Goal: Use online tool/utility: Utilize a website feature to perform a specific function

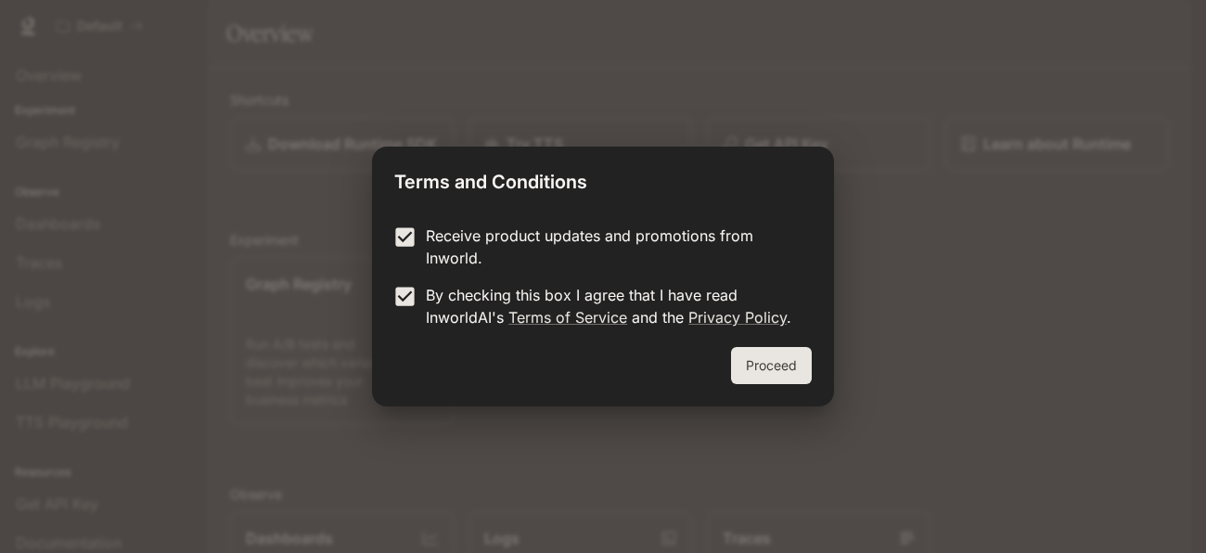
click at [761, 374] on button "Proceed" at bounding box center [771, 365] width 81 height 37
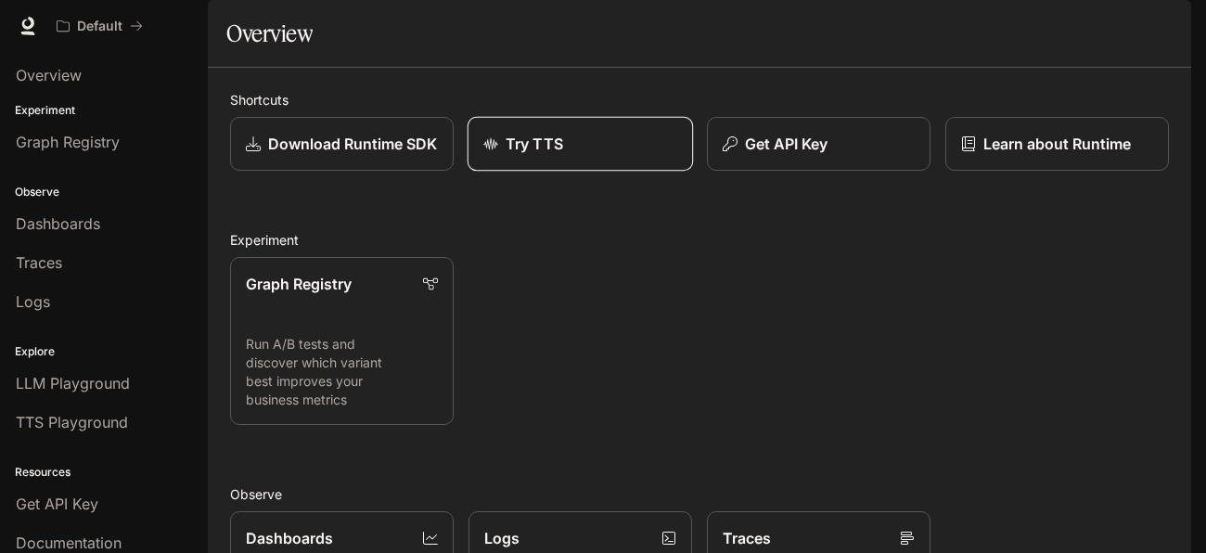
click at [648, 155] on div "Try TTS" at bounding box center [580, 144] width 194 height 22
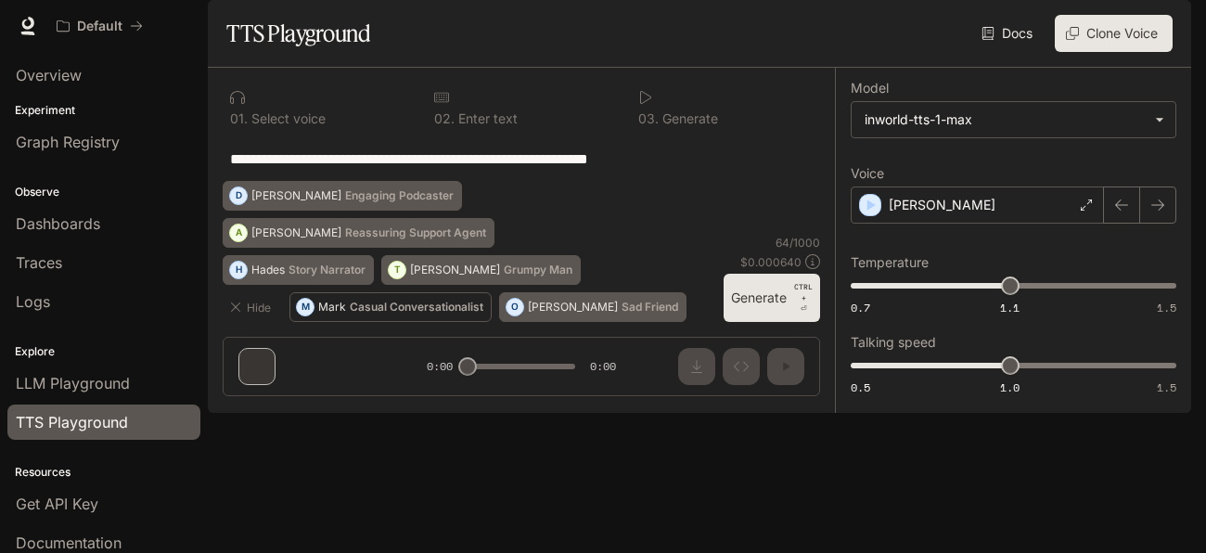
click at [402, 313] on p "Casual Conversationalist" at bounding box center [417, 306] width 134 height 11
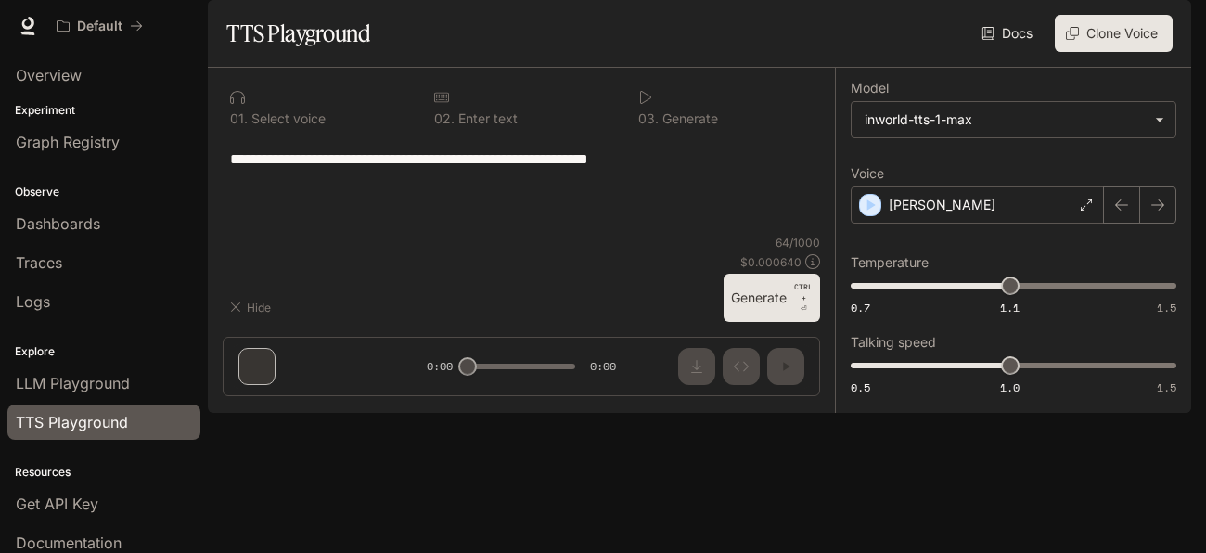
type textarea "**********"
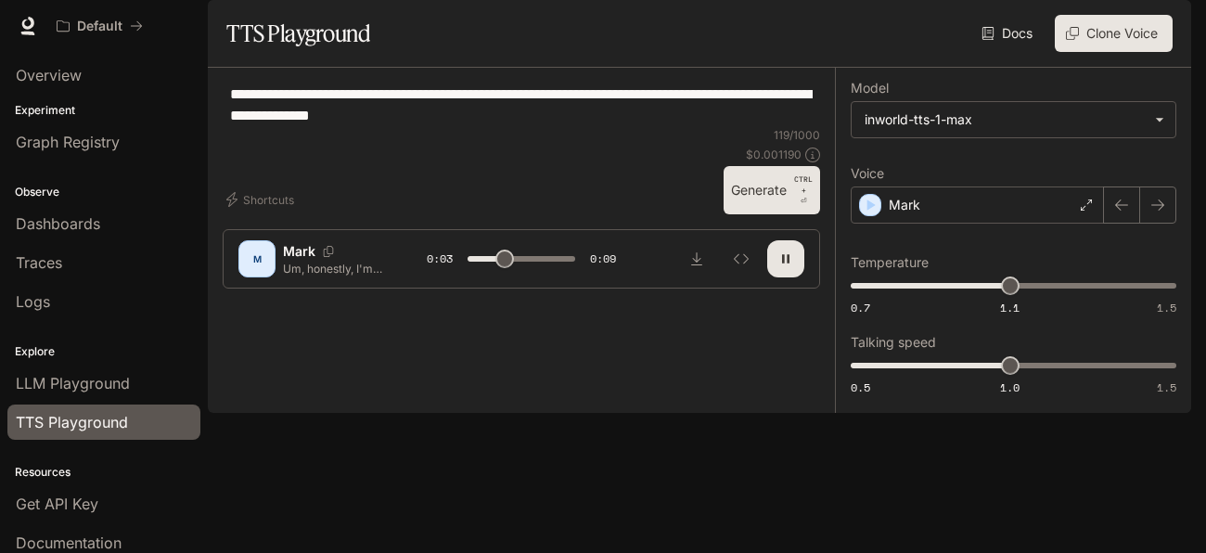
click at [344, 127] on div "**********" at bounding box center [521, 105] width 597 height 45
click at [1090, 211] on icon at bounding box center [1086, 204] width 11 height 11
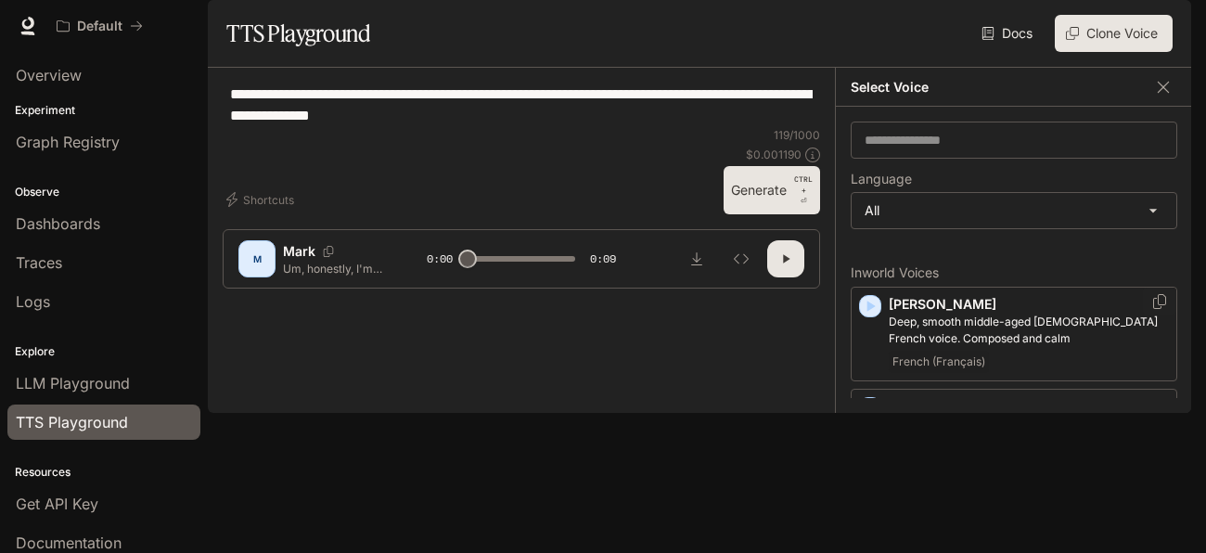
click at [1051, 342] on div "[PERSON_NAME], smooth middle-aged [DEMOGRAPHIC_DATA] French voice. Composed and…" at bounding box center [1014, 334] width 327 height 95
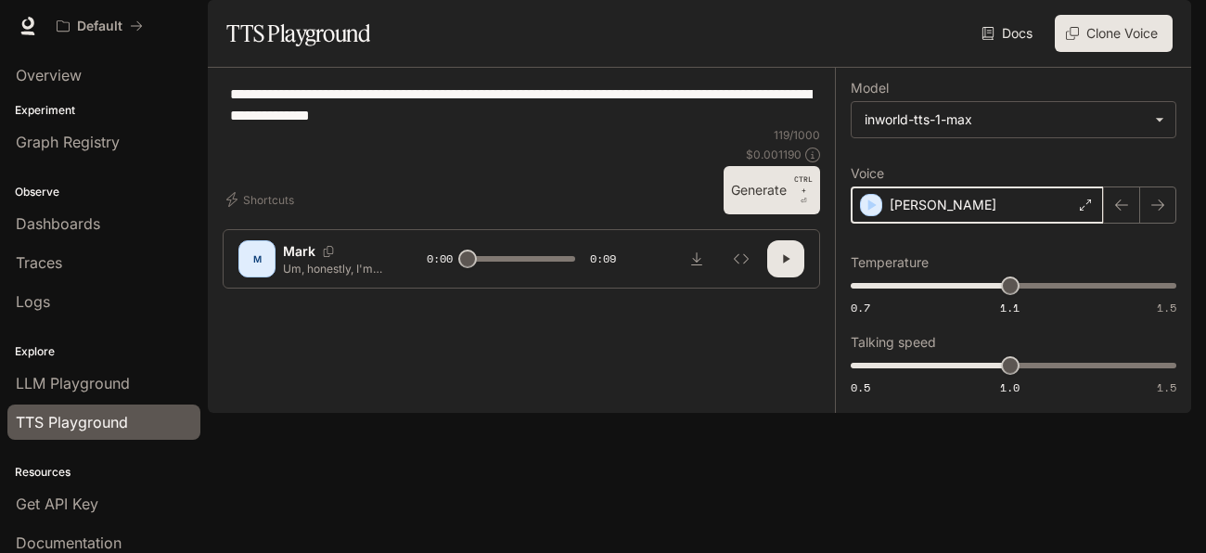
click at [862, 214] on icon "button" at bounding box center [871, 205] width 19 height 19
click at [861, 224] on div "[PERSON_NAME]" at bounding box center [977, 204] width 253 height 37
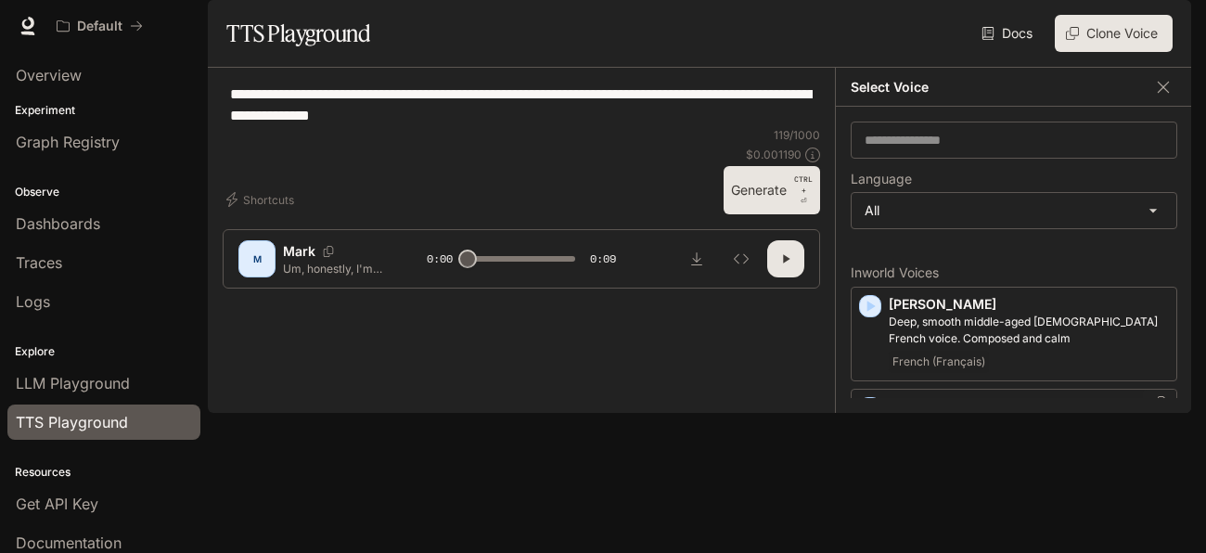
click at [970, 416] on p "[PERSON_NAME]" at bounding box center [1029, 406] width 280 height 19
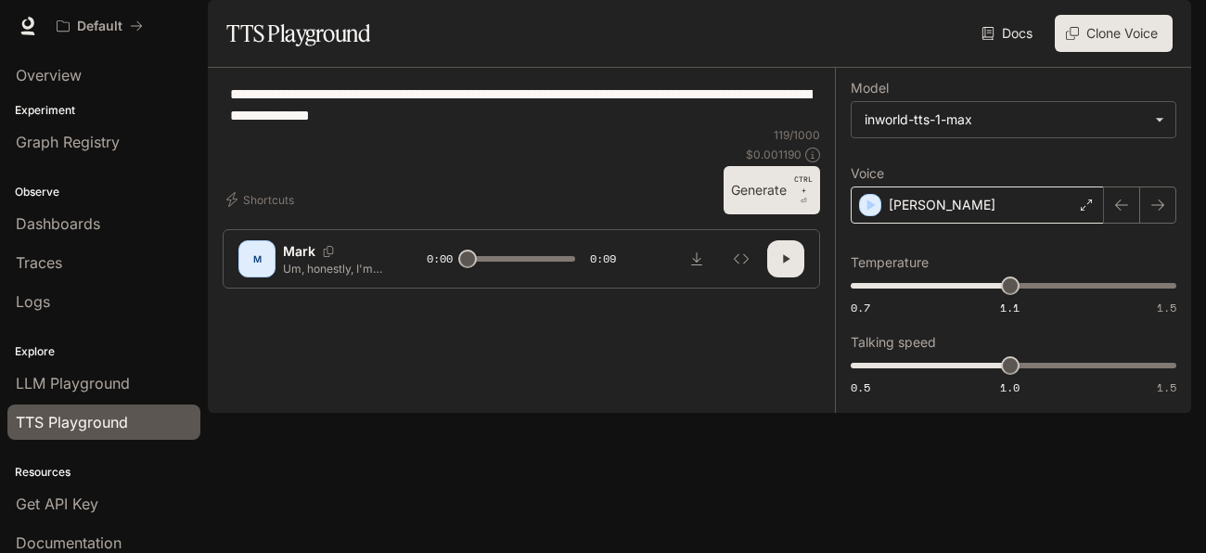
click at [611, 127] on div "**********" at bounding box center [521, 105] width 597 height 45
click at [787, 266] on icon "button" at bounding box center [785, 258] width 15 height 15
click at [1001, 224] on div "[PERSON_NAME]" at bounding box center [977, 204] width 253 height 37
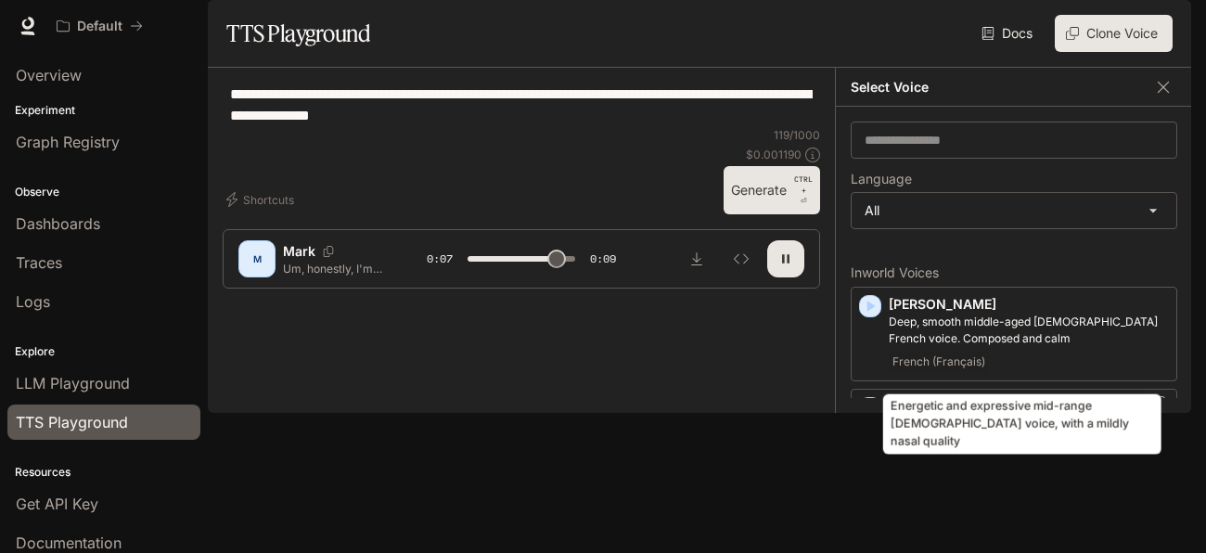
click at [941, 449] on p "Energetic and expressive mid-range [DEMOGRAPHIC_DATA] voice, with a mildly nasa…" at bounding box center [1029, 432] width 280 height 33
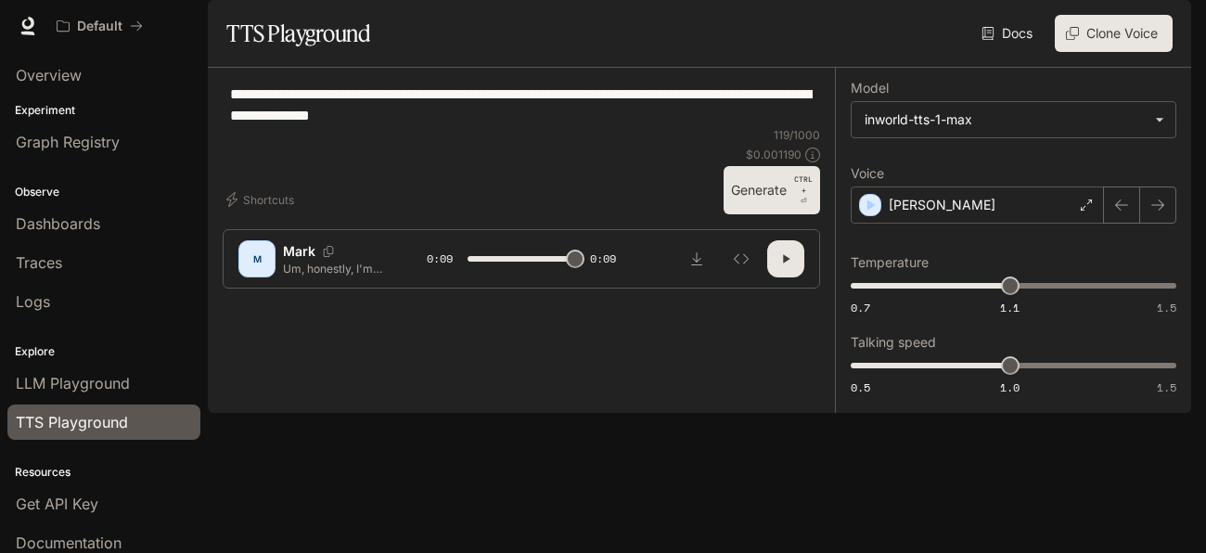
type input "*"
click at [308, 261] on p "Mark" at bounding box center [299, 251] width 32 height 19
click at [259, 274] on div "M" at bounding box center [257, 259] width 30 height 30
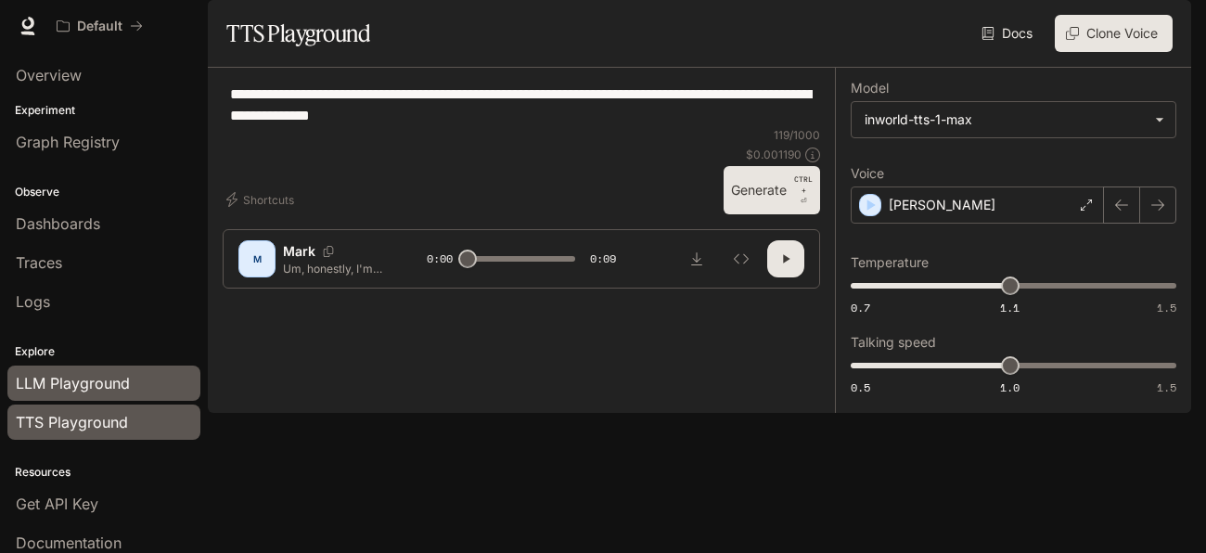
click at [167, 376] on div "LLM Playground" at bounding box center [104, 383] width 176 height 22
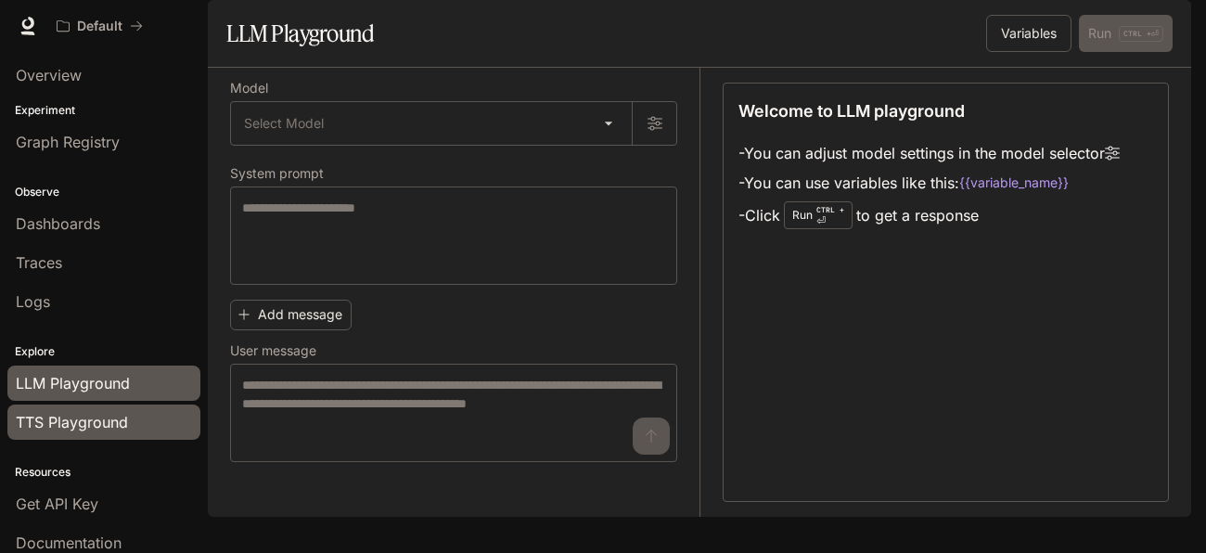
click at [159, 411] on div "TTS Playground" at bounding box center [104, 422] width 176 height 22
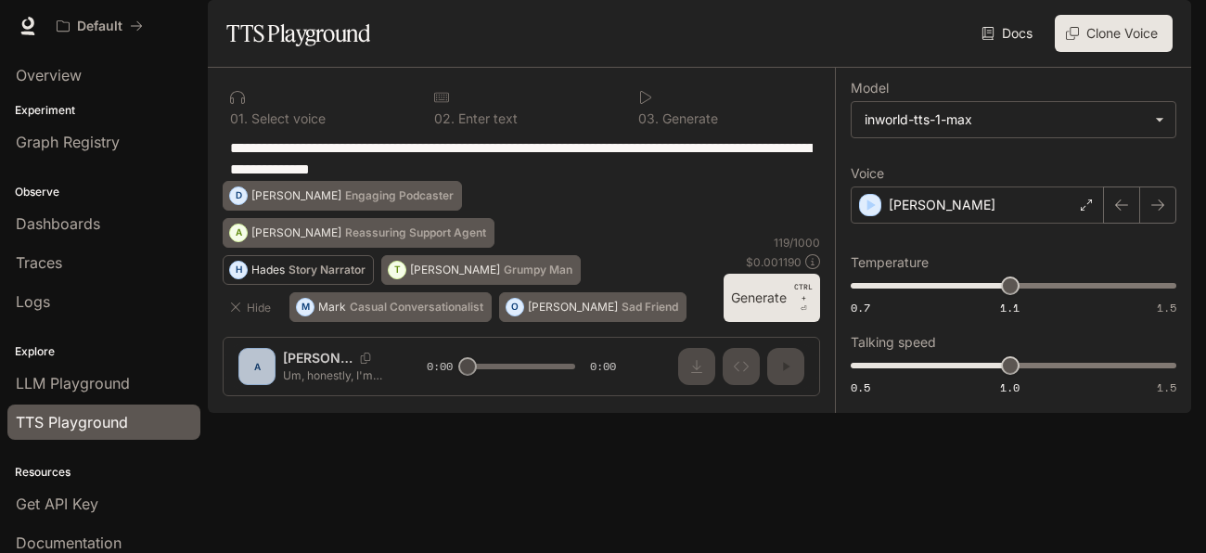
click at [354, 285] on button "H Hades Story Narrator" at bounding box center [298, 270] width 151 height 30
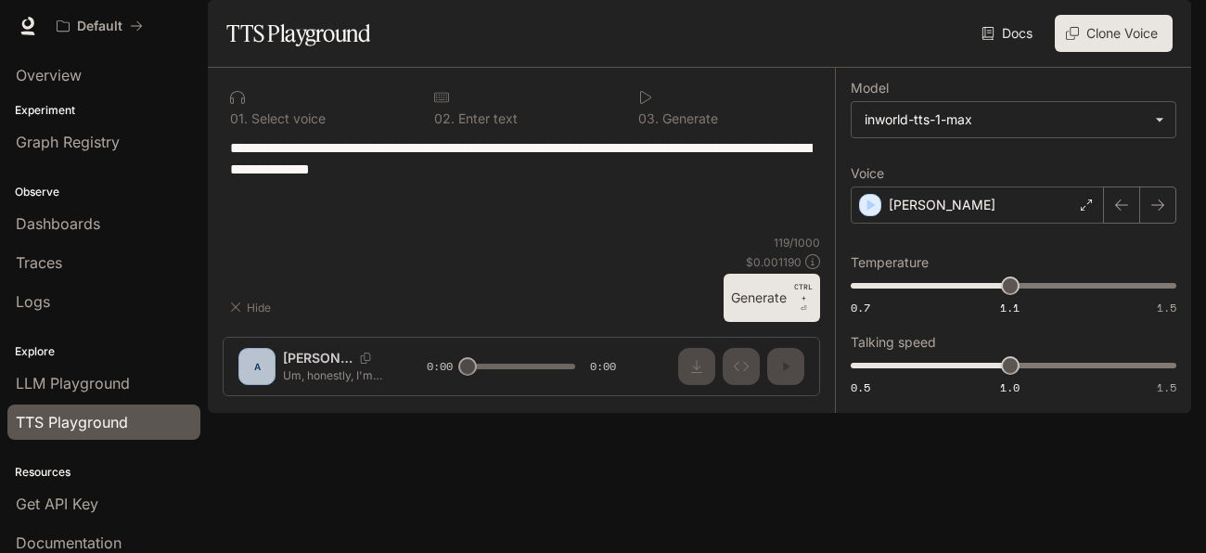
type textarea "**********"
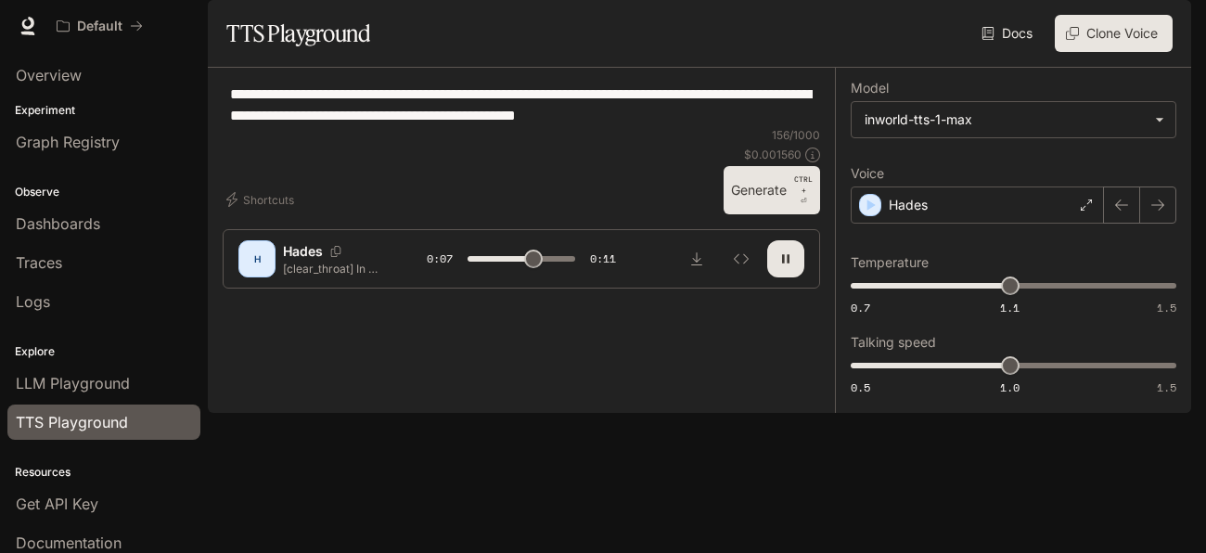
drag, startPoint x: 788, startPoint y: 177, endPoint x: 213, endPoint y: 144, distance: 576.1
click at [213, 144] on div "**********" at bounding box center [521, 186] width 627 height 236
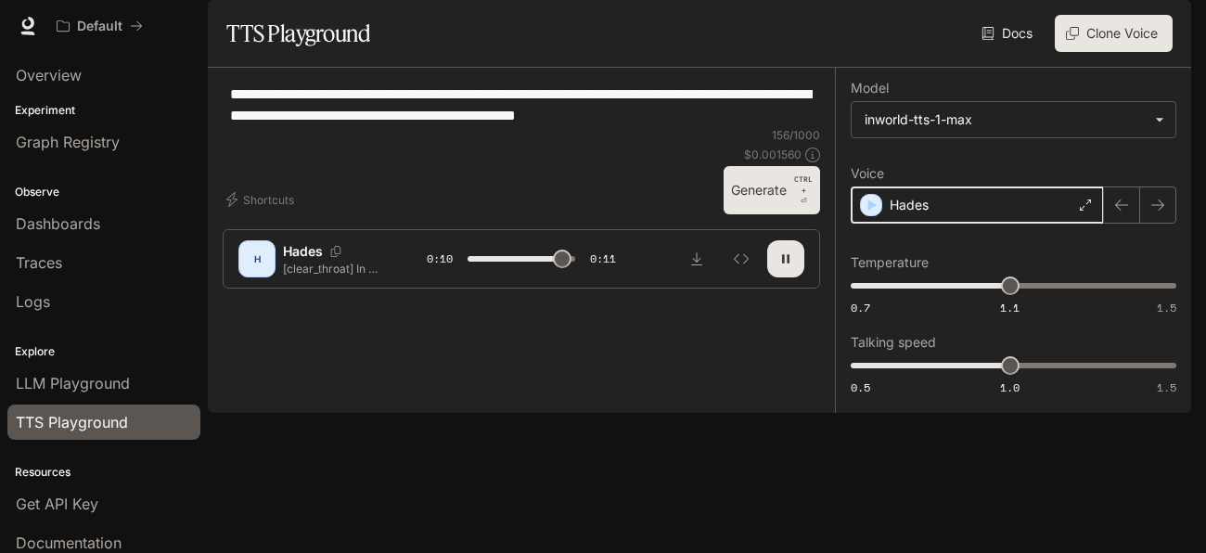
click at [873, 214] on icon "button" at bounding box center [871, 205] width 19 height 19
click at [903, 214] on p "Hades" at bounding box center [908, 205] width 39 height 19
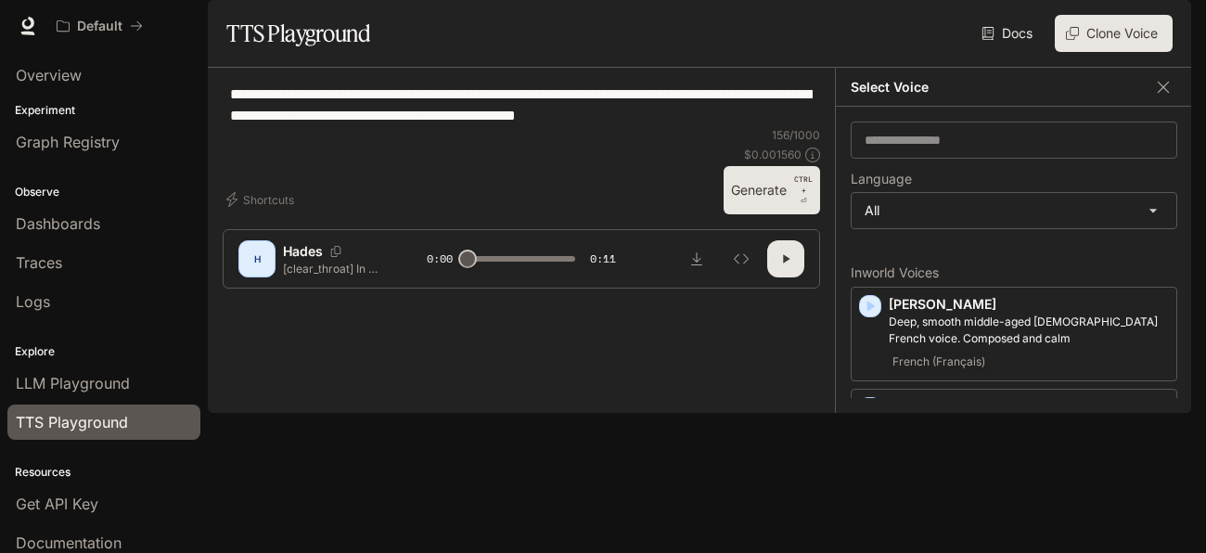
drag, startPoint x: 942, startPoint y: 483, endPoint x: 697, endPoint y: 407, distance: 256.4
click at [697, 407] on div "**********" at bounding box center [699, 240] width 983 height 345
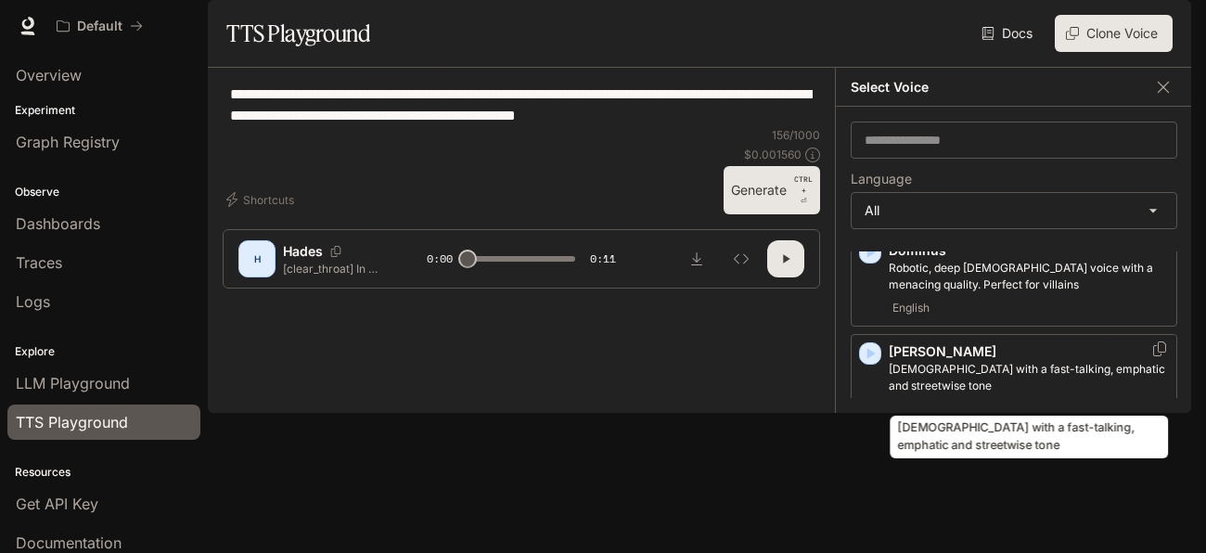
scroll to position [846, 0]
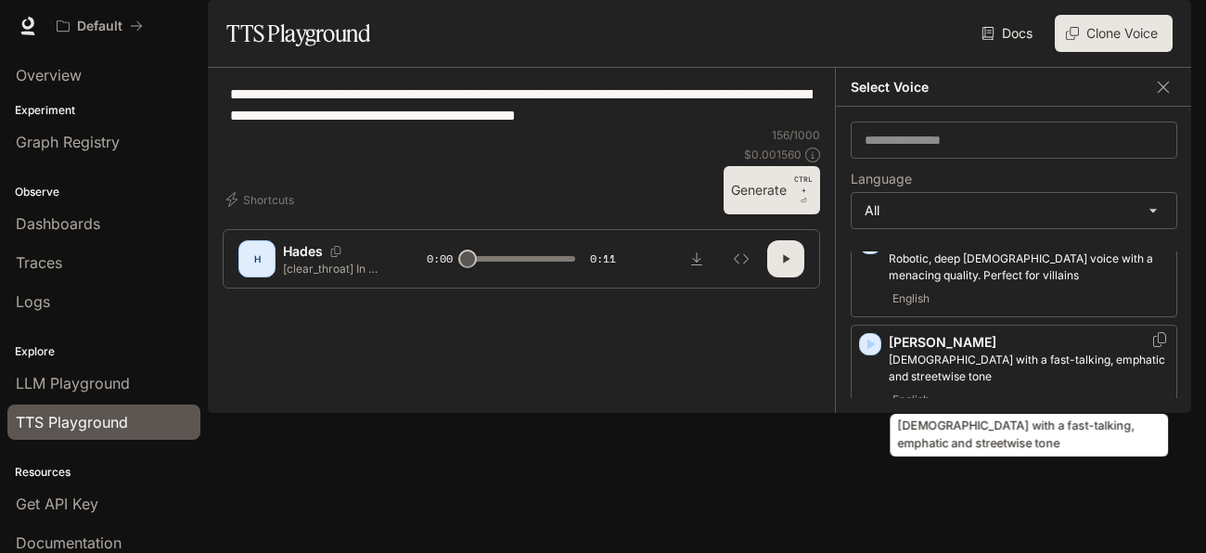
click at [1025, 407] on div "[DEMOGRAPHIC_DATA] with a fast-talking, emphatic and streetwise tone" at bounding box center [1029, 430] width 282 height 58
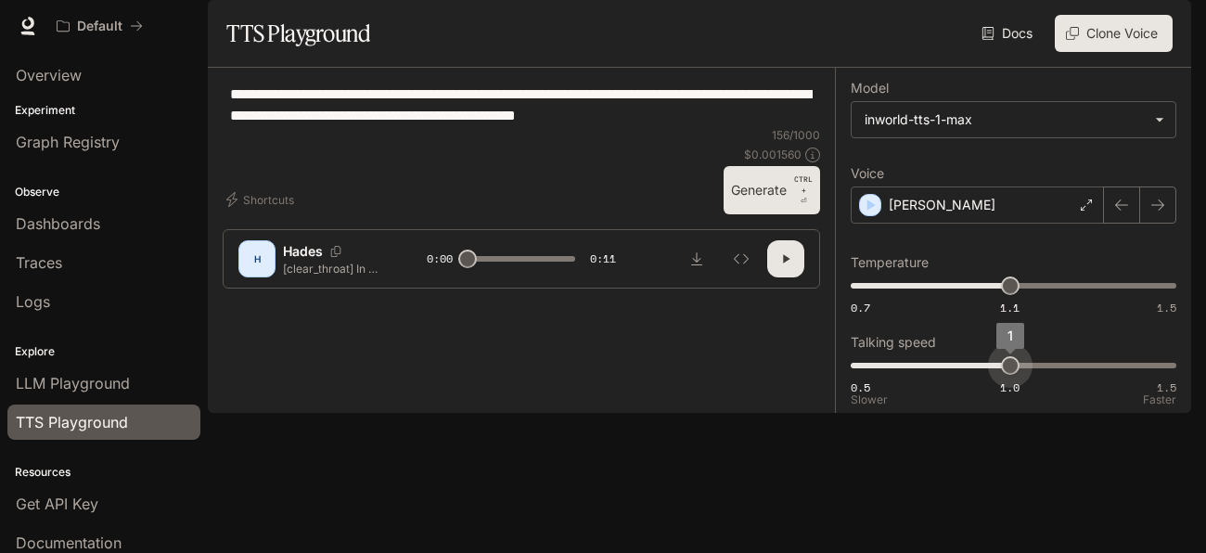
click at [1007, 375] on span "1" at bounding box center [1010, 365] width 19 height 19
click at [267, 274] on div "H" at bounding box center [257, 259] width 30 height 30
click at [322, 288] on div "H Hades [clear_throat] In a realm where magic flows like rivers and dragons soa…" at bounding box center [521, 258] width 597 height 59
click at [307, 261] on p "Hades" at bounding box center [303, 251] width 40 height 19
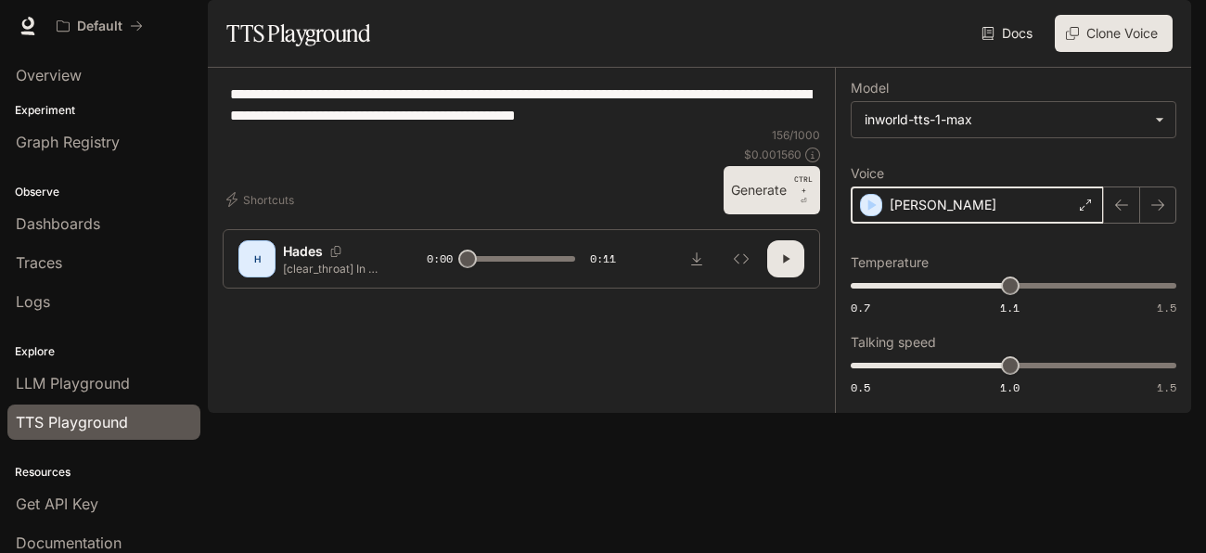
click at [862, 214] on icon "button" at bounding box center [871, 205] width 19 height 19
click at [785, 266] on icon "button" at bounding box center [785, 258] width 15 height 15
click at [783, 277] on button "button" at bounding box center [785, 258] width 37 height 37
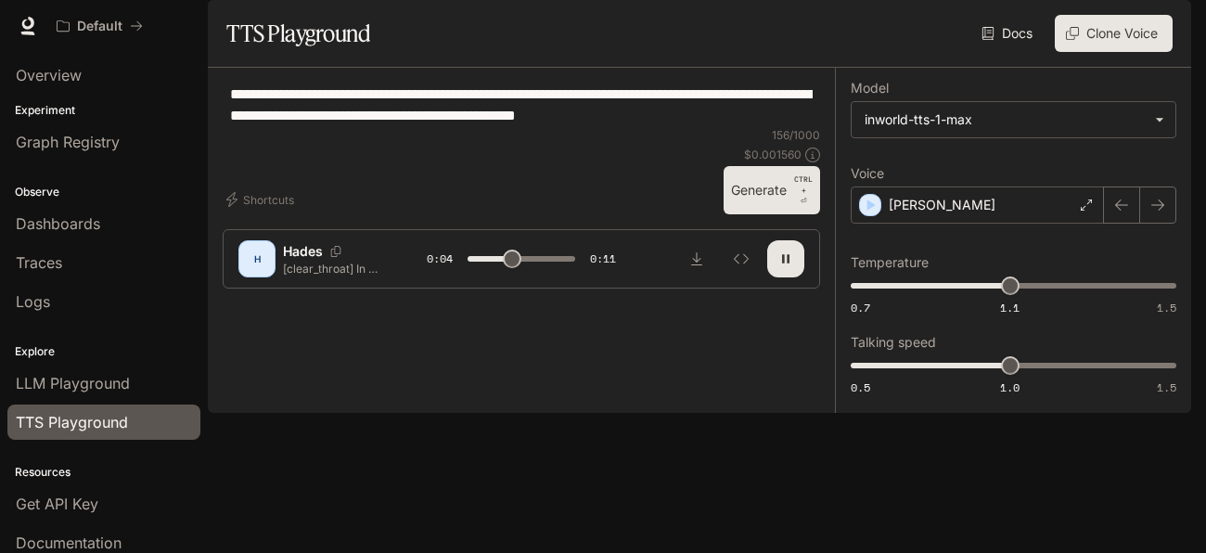
click at [783, 277] on button "button" at bounding box center [785, 258] width 37 height 37
click at [915, 214] on p "[PERSON_NAME]" at bounding box center [942, 205] width 107 height 19
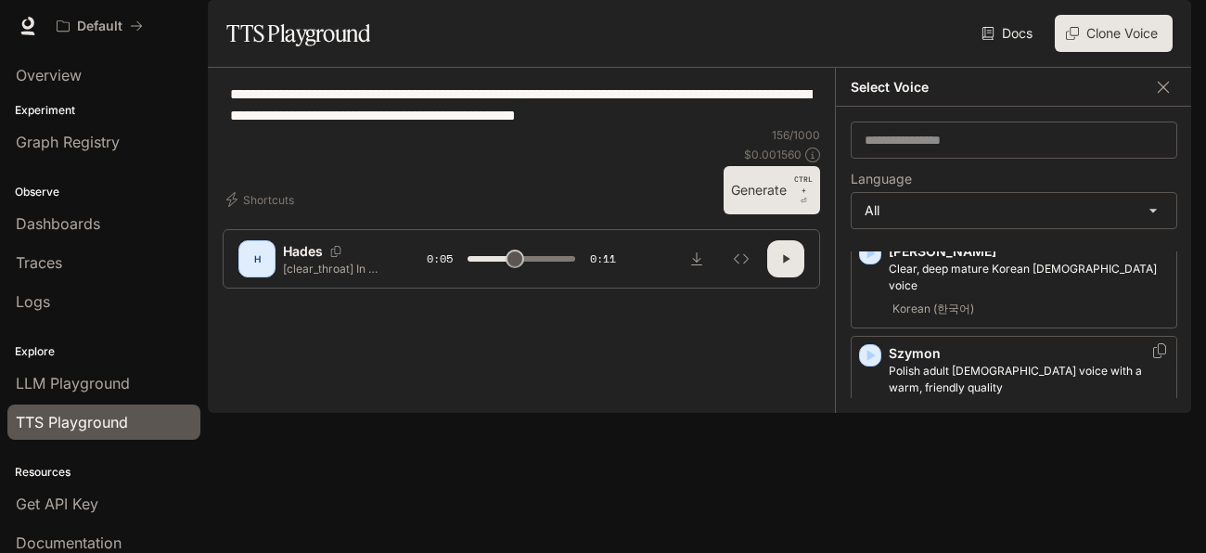
scroll to position [3632, 0]
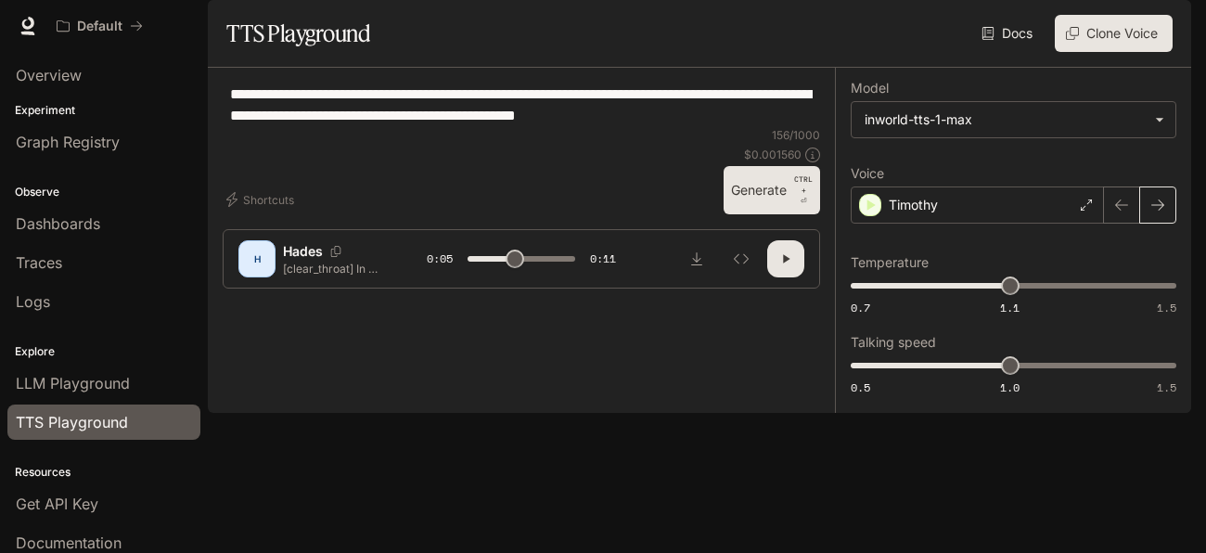
click at [1162, 211] on icon "button" at bounding box center [1157, 204] width 13 height 11
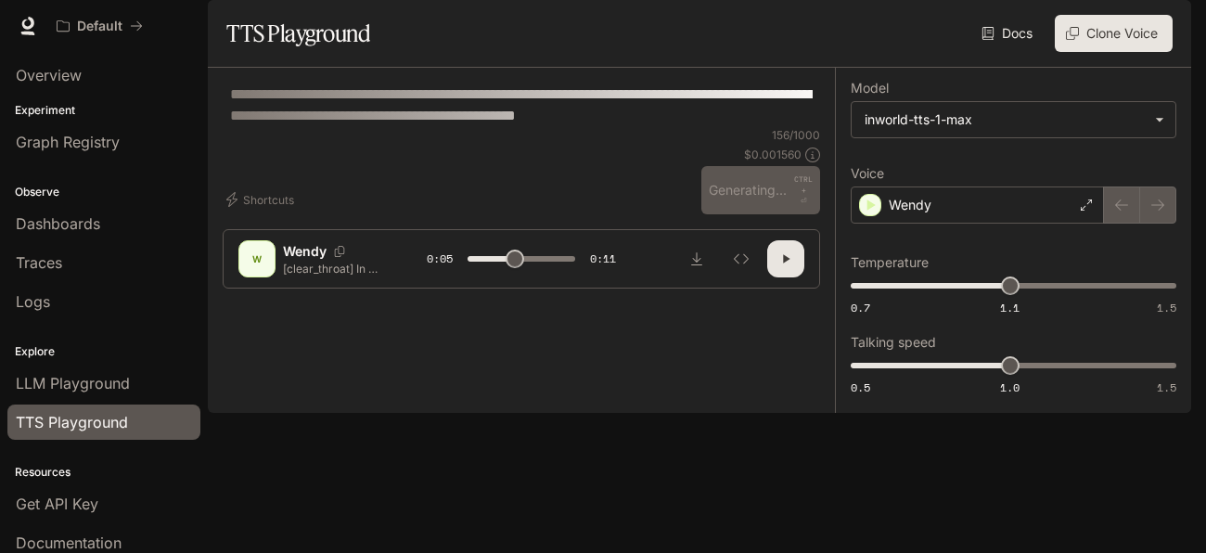
click at [789, 266] on icon "button" at bounding box center [785, 258] width 15 height 15
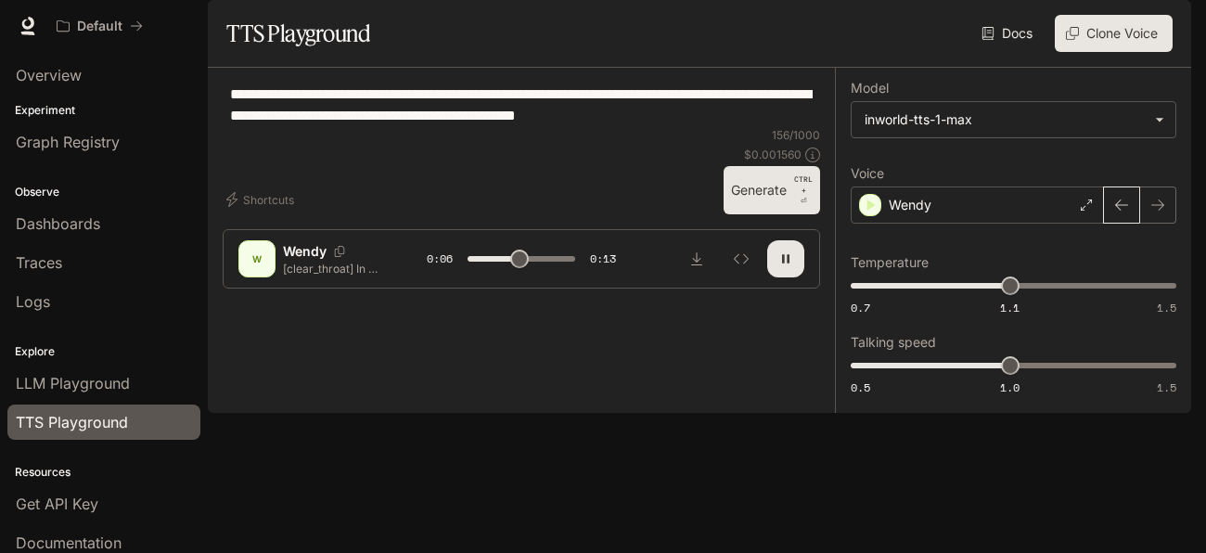
click at [1106, 224] on button "button" at bounding box center [1121, 204] width 37 height 37
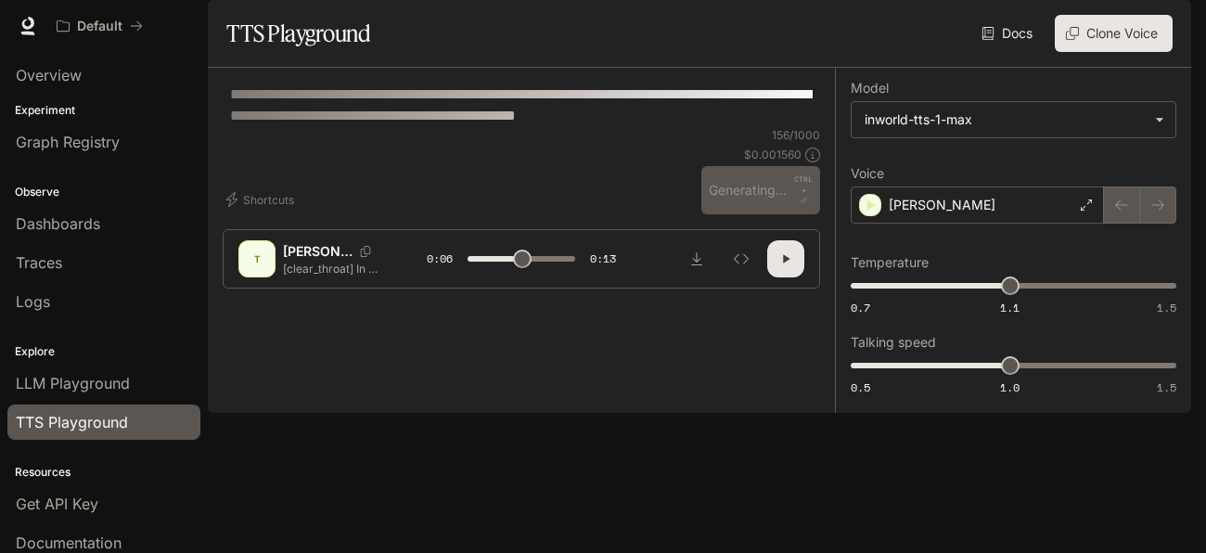
click at [1106, 224] on div at bounding box center [1140, 204] width 72 height 37
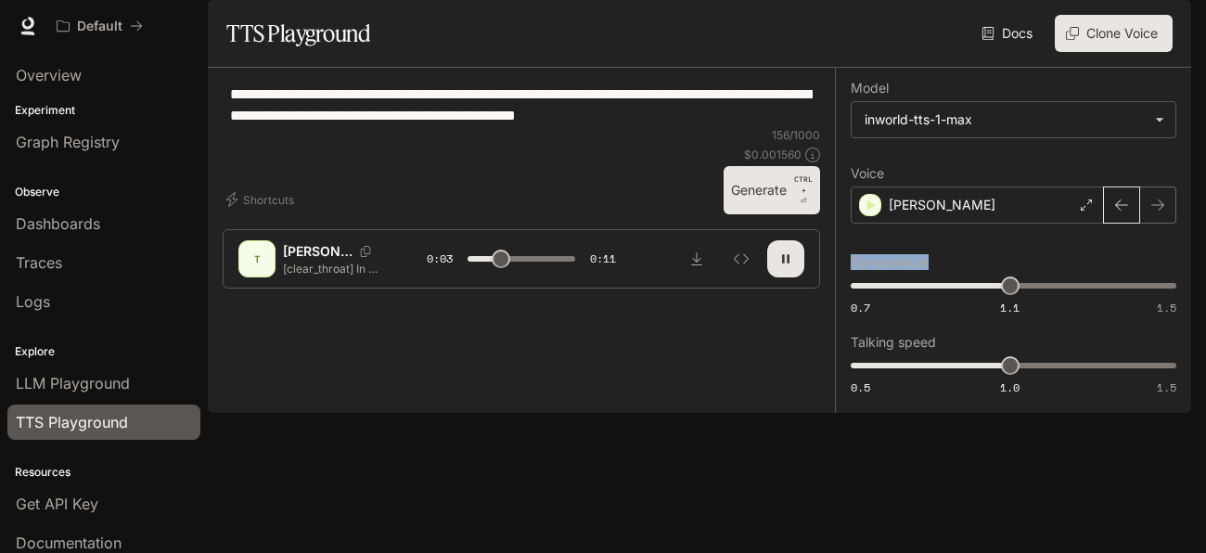
click at [1120, 212] on icon "button" at bounding box center [1121, 205] width 15 height 15
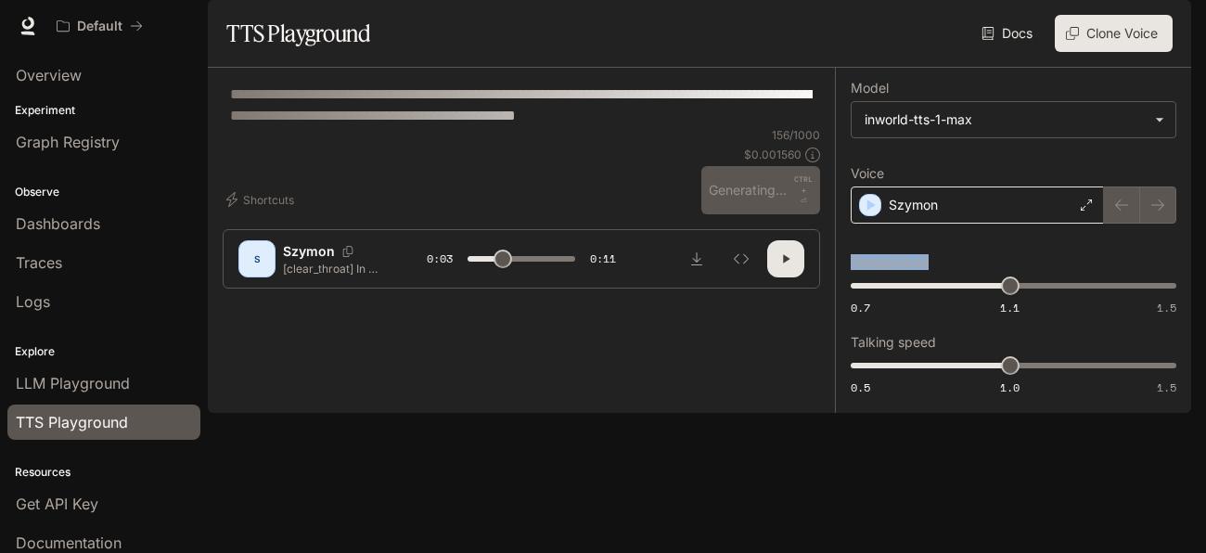
click at [1082, 224] on div "Szymon" at bounding box center [977, 204] width 253 height 37
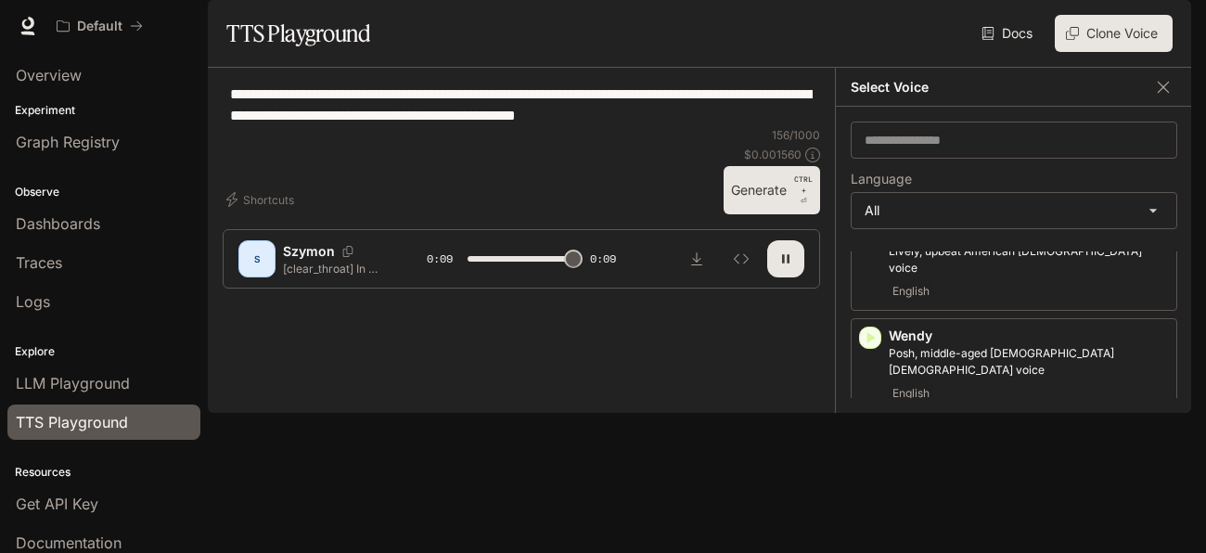
scroll to position [4022, 0]
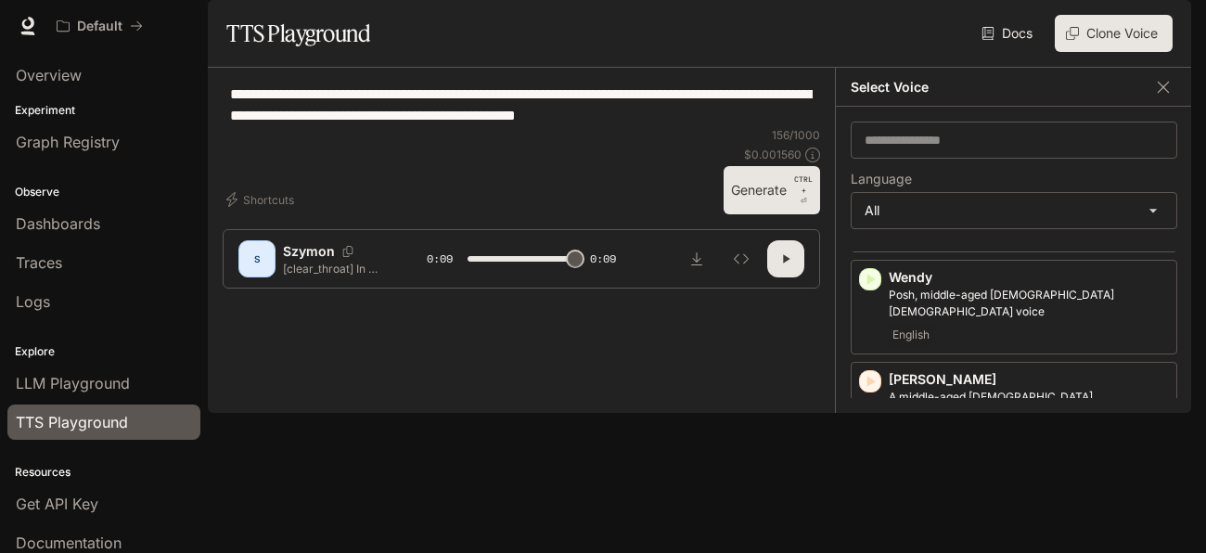
type input "*"
